Goal: Transaction & Acquisition: Obtain resource

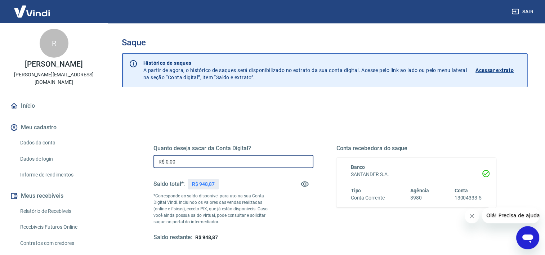
click at [195, 161] on input "R$ 0,00" at bounding box center [234, 161] width 160 height 13
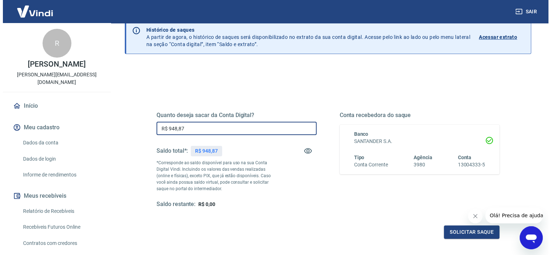
scroll to position [101, 0]
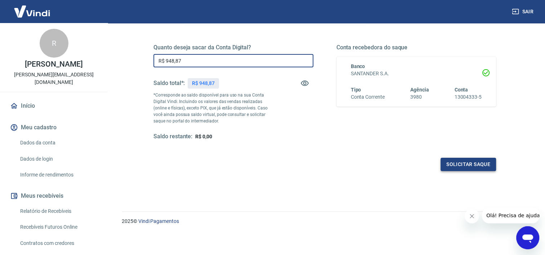
type input "R$ 948,87"
click at [468, 160] on button "Solicitar saque" at bounding box center [469, 164] width 56 height 13
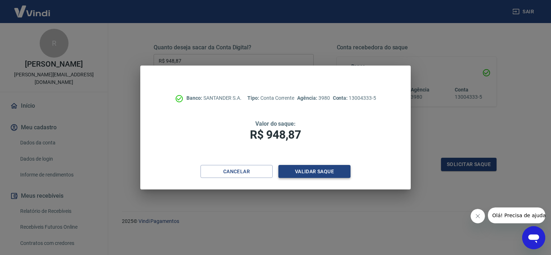
click at [321, 172] on button "Validar saque" at bounding box center [314, 171] width 72 height 13
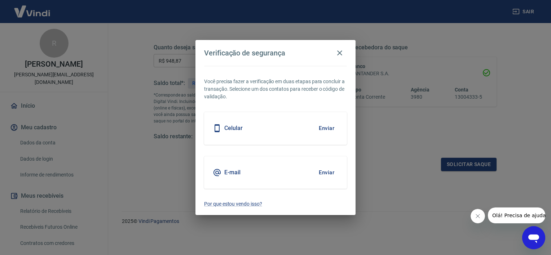
click at [283, 131] on div "Celular Enviar" at bounding box center [275, 128] width 143 height 32
click at [327, 125] on button "Enviar" at bounding box center [326, 128] width 23 height 15
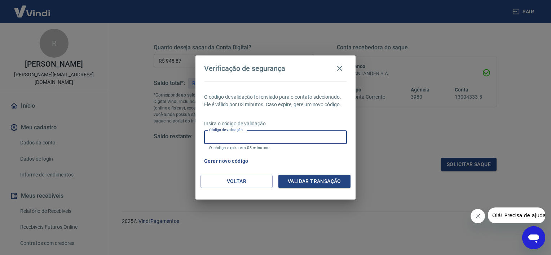
click at [240, 137] on input "Código de validação" at bounding box center [275, 136] width 143 height 13
type input "430757"
click at [311, 182] on button "Validar transação" at bounding box center [314, 181] width 72 height 13
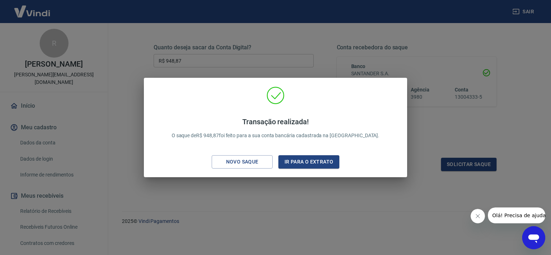
click at [253, 200] on div "Transação realizada! O saque de R$ 948,87 foi feito para a sua conta bancária c…" at bounding box center [275, 127] width 551 height 255
